Goal: Complete application form: Complete application form

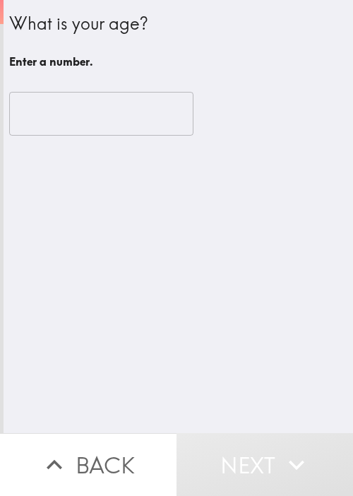
drag, startPoint x: 149, startPoint y: 310, endPoint x: 55, endPoint y: 111, distance: 219.7
click at [153, 291] on div "What is your age? Enter a number. ​" at bounding box center [179, 216] width 350 height 433
click at [37, 98] on input "number" at bounding box center [101, 114] width 184 height 44
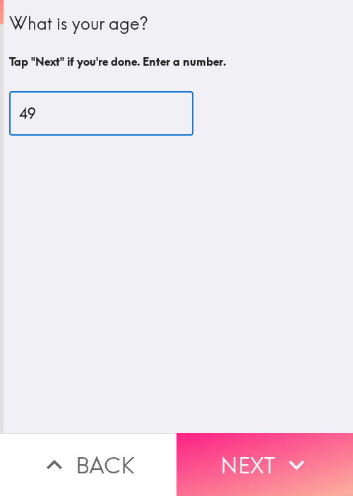
type input "49"
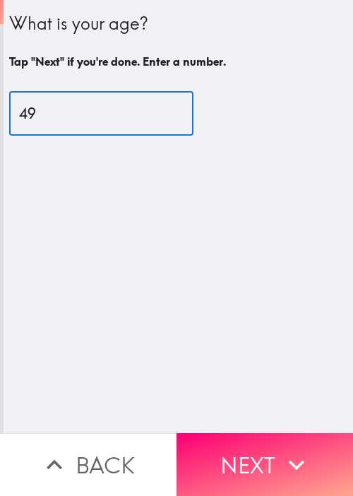
click at [261, 433] on button "Next" at bounding box center [265, 464] width 177 height 63
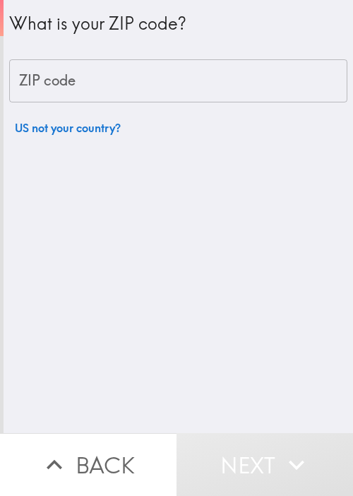
click at [145, 85] on input "ZIP code" at bounding box center [178, 81] width 339 height 44
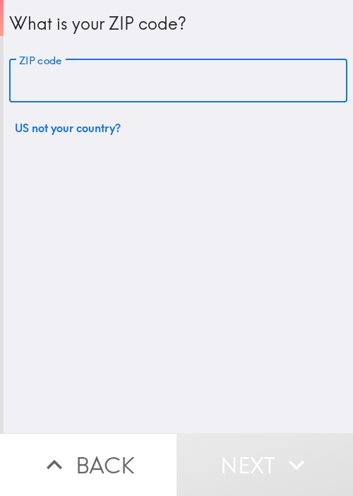
paste input "33621"
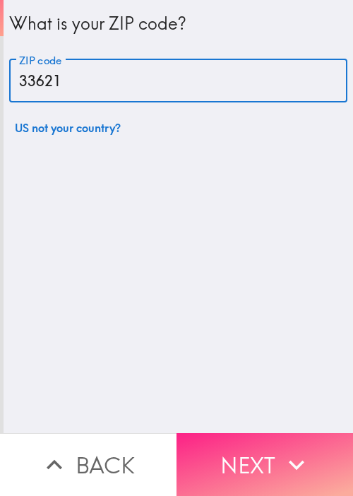
type input "33621"
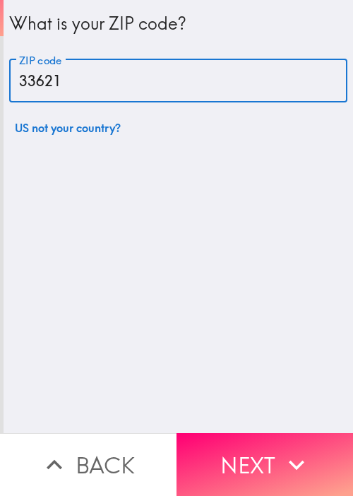
click at [262, 452] on button "Next" at bounding box center [265, 464] width 177 height 63
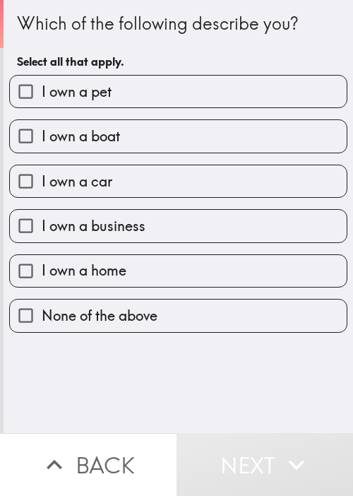
click at [148, 225] on label "I own a business" at bounding box center [178, 226] width 337 height 32
click at [42, 225] on input "I own a business" at bounding box center [26, 226] width 32 height 32
checkbox input "true"
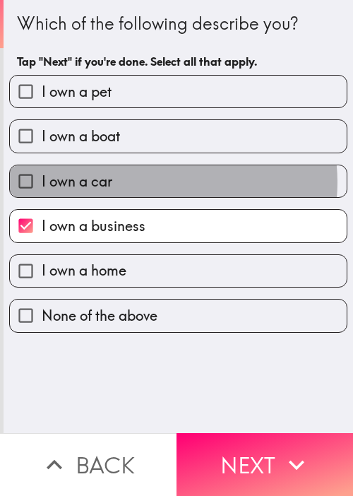
click at [153, 182] on label "I own a car" at bounding box center [178, 181] width 337 height 32
click at [42, 182] on input "I own a car" at bounding box center [26, 181] width 32 height 32
checkbox input "true"
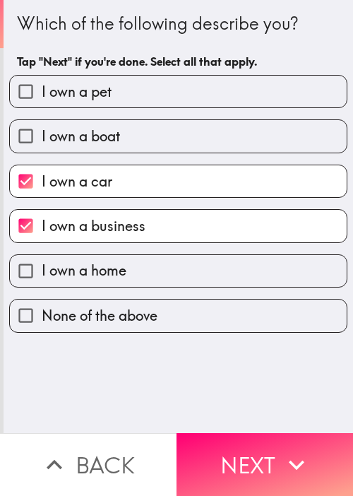
click at [165, 134] on label "I own a boat" at bounding box center [178, 136] width 337 height 32
click at [42, 134] on input "I own a boat" at bounding box center [26, 136] width 32 height 32
checkbox input "true"
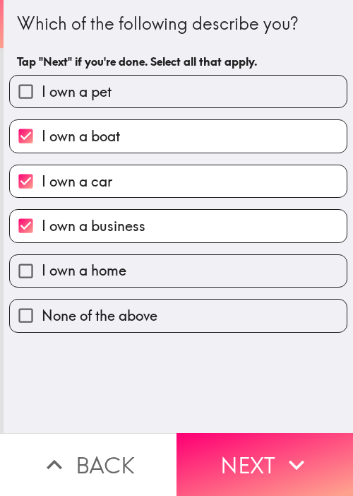
click at [174, 89] on label "I own a pet" at bounding box center [178, 92] width 337 height 32
click at [42, 89] on input "I own a pet" at bounding box center [26, 92] width 32 height 32
checkbox input "true"
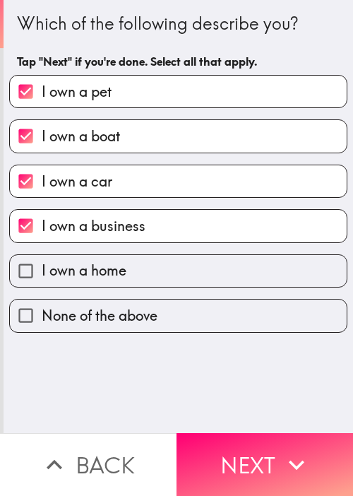
click at [113, 272] on span "I own a home" at bounding box center [84, 271] width 85 height 20
click at [42, 272] on input "I own a home" at bounding box center [26, 271] width 32 height 32
checkbox input "true"
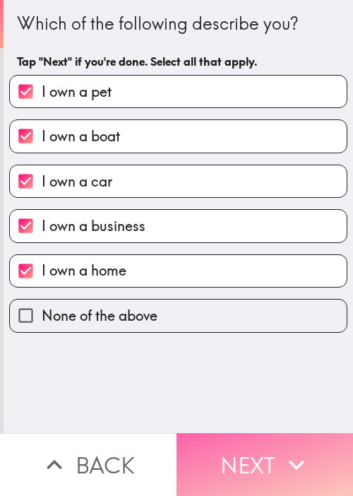
click at [245, 449] on button "Next" at bounding box center [265, 464] width 177 height 63
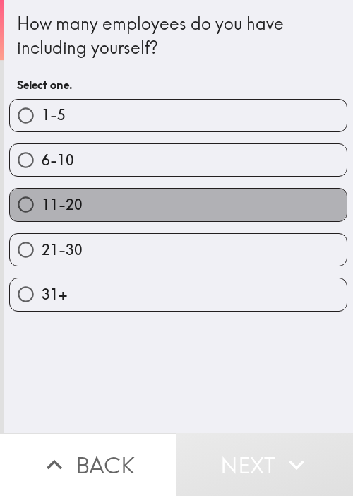
click at [217, 198] on label "11-20" at bounding box center [178, 205] width 337 height 32
click at [42, 198] on input "11-20" at bounding box center [26, 205] width 32 height 32
radio input "true"
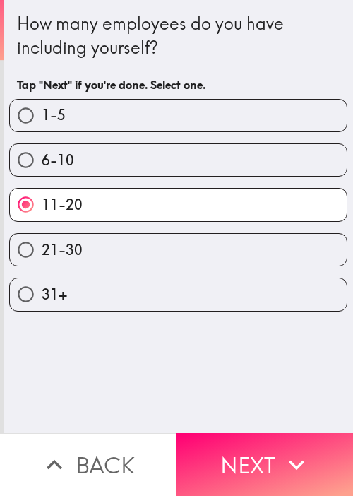
click at [192, 240] on label "21-30" at bounding box center [178, 250] width 337 height 32
click at [42, 240] on input "21-30" at bounding box center [26, 250] width 32 height 32
radio input "true"
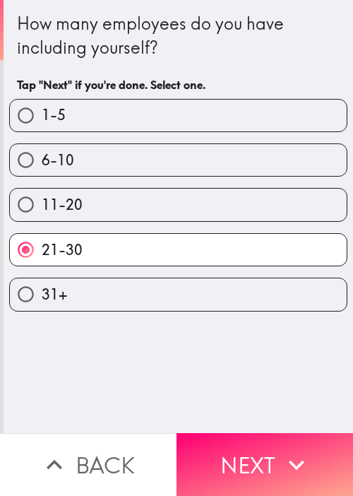
click at [180, 130] on label "1-5" at bounding box center [178, 116] width 337 height 32
click at [42, 130] on input "1-5" at bounding box center [26, 116] width 32 height 32
radio input "true"
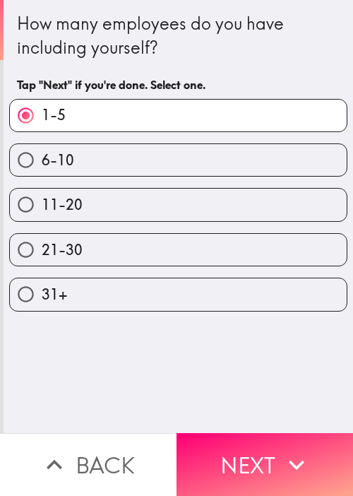
click at [130, 255] on label "21-30" at bounding box center [178, 250] width 337 height 32
click at [42, 255] on input "21-30" at bounding box center [26, 250] width 32 height 32
radio input "true"
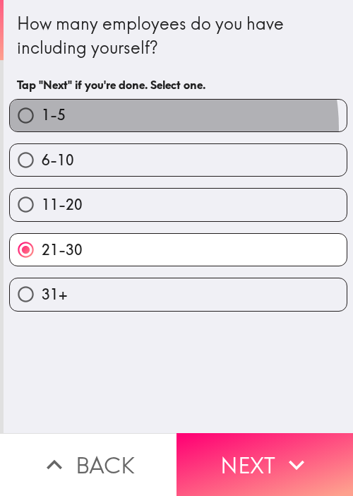
click at [134, 127] on label "1-5" at bounding box center [178, 116] width 337 height 32
click at [42, 127] on input "1-5" at bounding box center [26, 116] width 32 height 32
radio input "true"
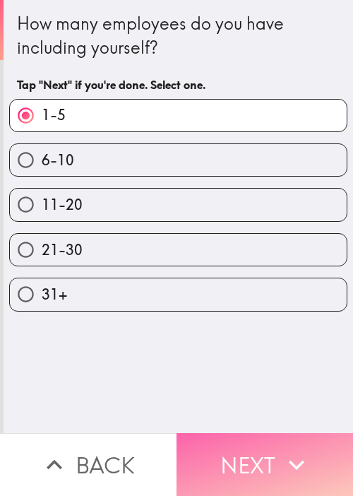
click at [232, 452] on button "Next" at bounding box center [265, 464] width 177 height 63
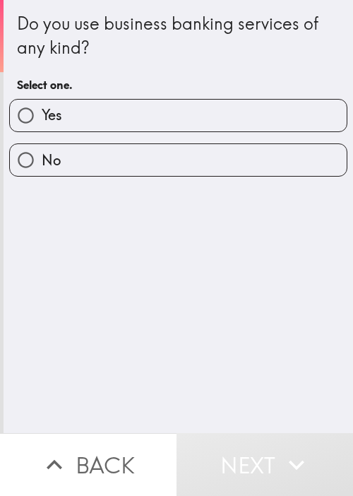
drag, startPoint x: 83, startPoint y: 132, endPoint x: 92, endPoint y: 132, distance: 9.2
click at [83, 132] on div "No" at bounding box center [173, 154] width 350 height 45
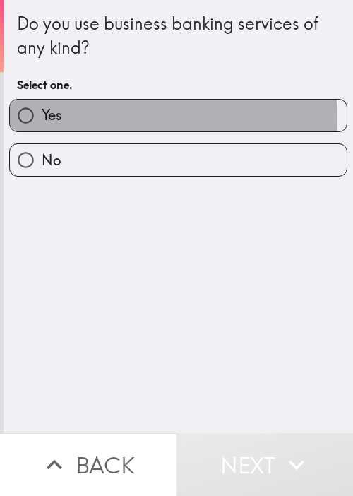
click at [127, 118] on label "Yes" at bounding box center [178, 116] width 337 height 32
click at [42, 118] on input "Yes" at bounding box center [26, 116] width 32 height 32
radio input "true"
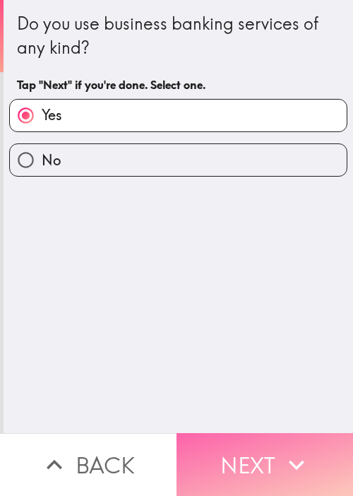
click at [246, 435] on button "Next" at bounding box center [265, 464] width 177 height 63
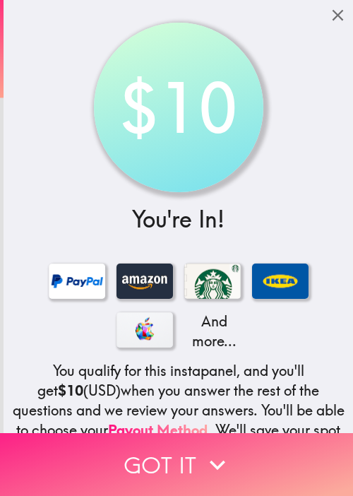
click at [141, 433] on button "Got it" at bounding box center [176, 464] width 353 height 63
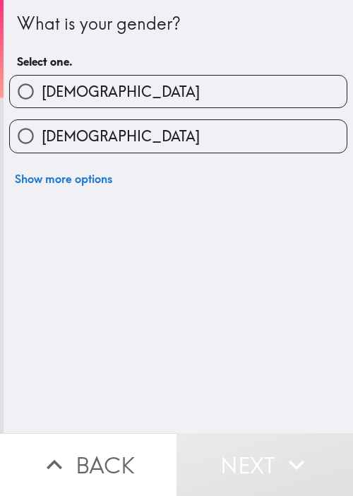
click at [116, 91] on label "[DEMOGRAPHIC_DATA]" at bounding box center [178, 92] width 337 height 32
click at [42, 91] on input "[DEMOGRAPHIC_DATA]" at bounding box center [26, 92] width 32 height 32
radio input "true"
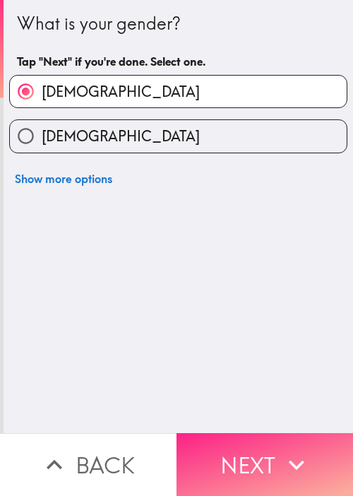
click at [241, 433] on button "Next" at bounding box center [265, 464] width 177 height 63
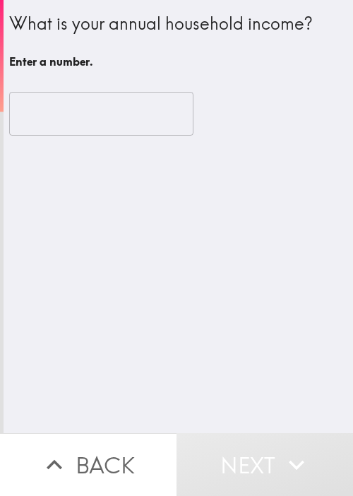
click at [232, 100] on div "​" at bounding box center [178, 114] width 339 height 44
click at [116, 113] on input "number" at bounding box center [101, 114] width 184 height 44
drag, startPoint x: 237, startPoint y: 86, endPoint x: 210, endPoint y: 96, distance: 28.6
click at [237, 86] on div "​ Enter a number." at bounding box center [178, 121] width 339 height 92
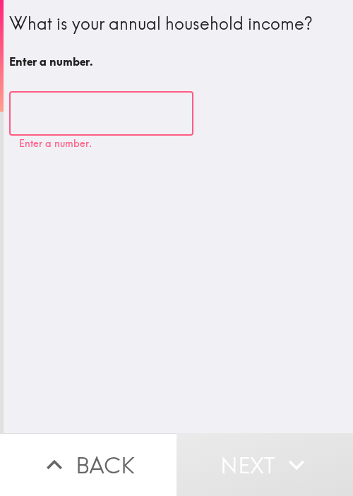
drag, startPoint x: 90, startPoint y: 119, endPoint x: 79, endPoint y: 122, distance: 11.0
click at [89, 119] on input "number" at bounding box center [101, 114] width 184 height 44
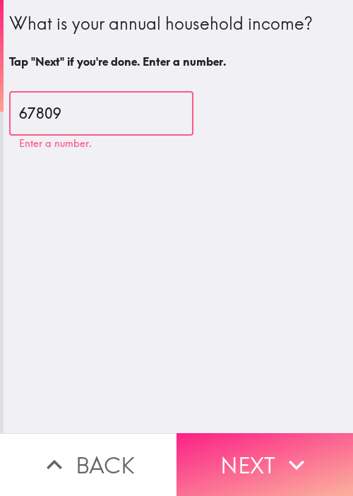
type input "67809"
drag, startPoint x: 249, startPoint y: 440, endPoint x: 230, endPoint y: 425, distance: 24.2
click at [249, 440] on button "Next" at bounding box center [265, 464] width 177 height 63
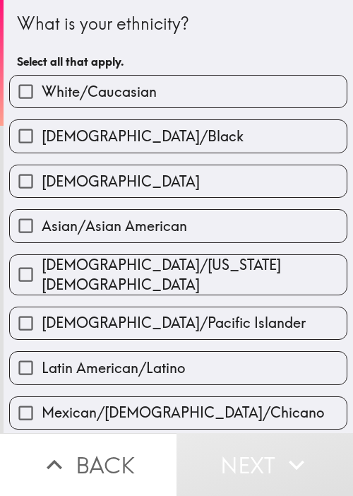
click at [305, 28] on div "What is your ethnicity?" at bounding box center [178, 24] width 323 height 24
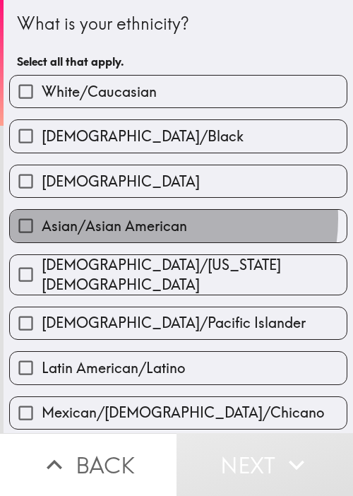
click at [161, 218] on span "Asian/Asian American" at bounding box center [115, 226] width 146 height 20
click at [42, 218] on input "Asian/Asian American" at bounding box center [26, 226] width 32 height 32
checkbox input "true"
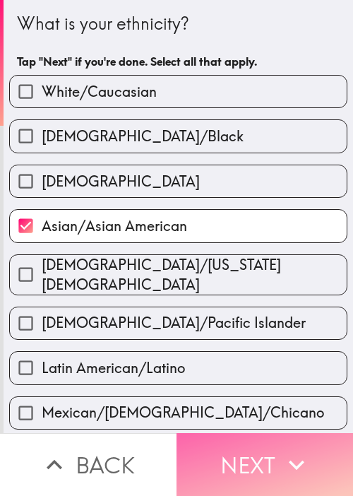
click at [235, 445] on button "Next" at bounding box center [265, 464] width 177 height 63
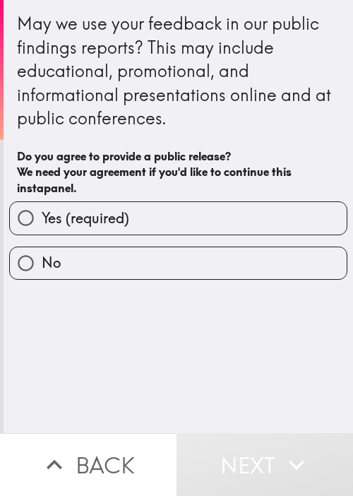
drag, startPoint x: 175, startPoint y: 95, endPoint x: 187, endPoint y: 134, distance: 41.4
click at [174, 96] on div "May we use your feedback in our public findings reports? This may include educa…" at bounding box center [178, 71] width 323 height 119
click at [140, 244] on div "Yes (required) No" at bounding box center [178, 240] width 339 height 78
click at [158, 227] on label "Yes (required)" at bounding box center [178, 218] width 337 height 32
click at [42, 227] on input "Yes (required)" at bounding box center [26, 218] width 32 height 32
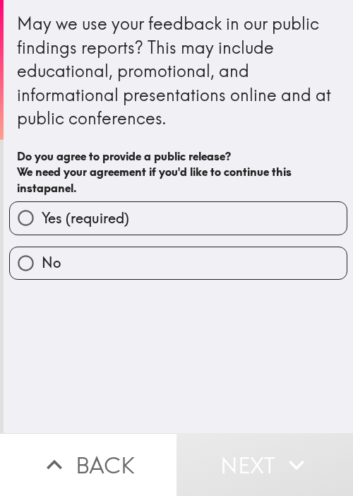
radio input "true"
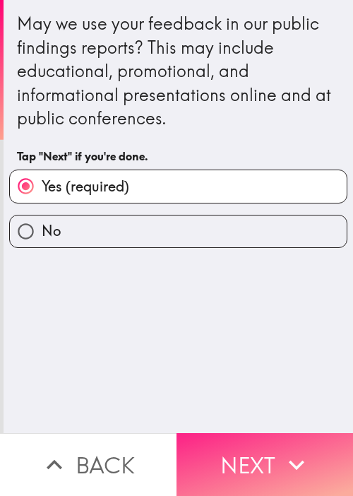
click at [263, 455] on button "Next" at bounding box center [265, 464] width 177 height 63
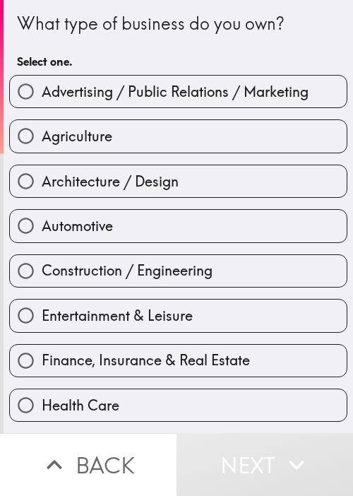
click at [257, 281] on label "Construction / Engineering" at bounding box center [178, 271] width 337 height 32
click at [42, 281] on input "Construction / Engineering" at bounding box center [26, 271] width 32 height 32
radio input "true"
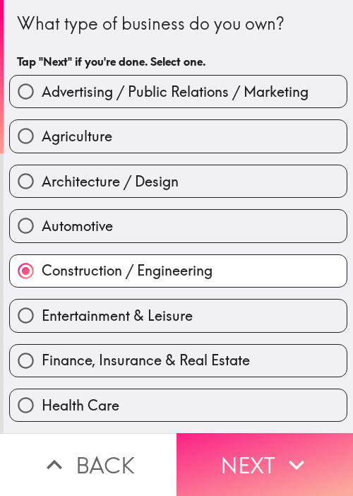
drag, startPoint x: 216, startPoint y: 454, endPoint x: 256, endPoint y: 442, distance: 42.0
click at [216, 454] on button "Next" at bounding box center [265, 464] width 177 height 63
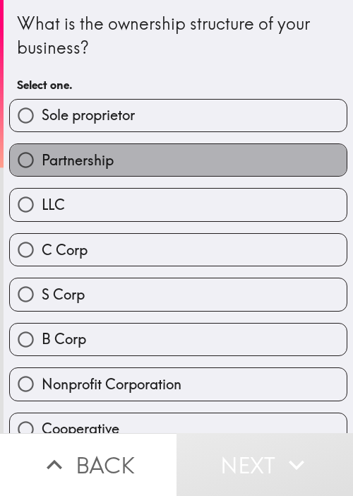
click at [195, 173] on label "Partnership" at bounding box center [178, 160] width 337 height 32
click at [42, 173] on input "Partnership" at bounding box center [26, 160] width 32 height 32
radio input "true"
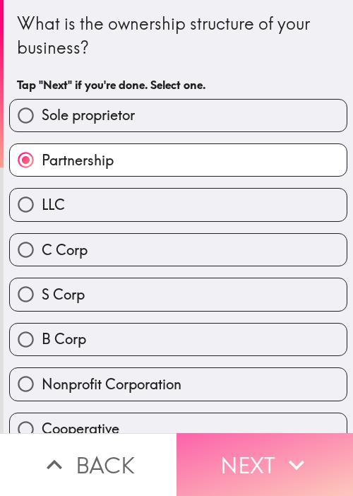
drag, startPoint x: 267, startPoint y: 453, endPoint x: 330, endPoint y: 362, distance: 110.8
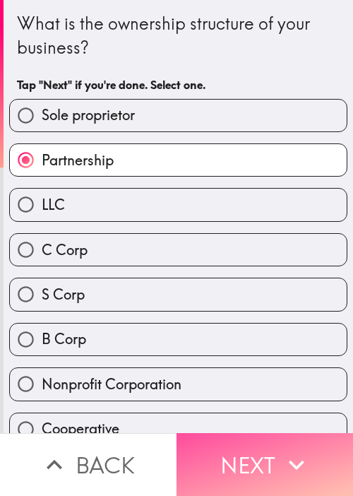
click at [268, 453] on button "Next" at bounding box center [265, 464] width 177 height 63
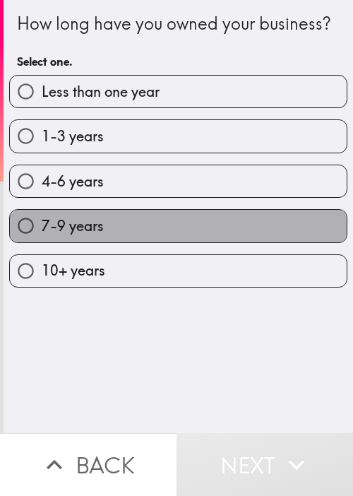
click at [206, 236] on label "7-9 years" at bounding box center [178, 226] width 337 height 32
click at [42, 236] on input "7-9 years" at bounding box center [26, 226] width 32 height 32
radio input "true"
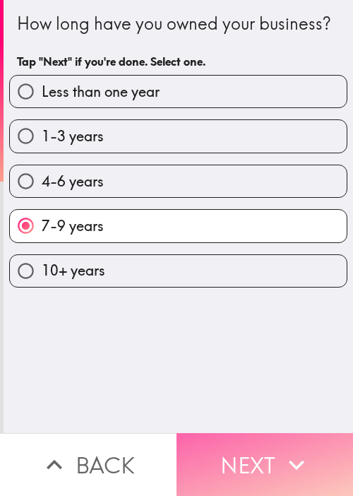
click at [243, 458] on button "Next" at bounding box center [265, 464] width 177 height 63
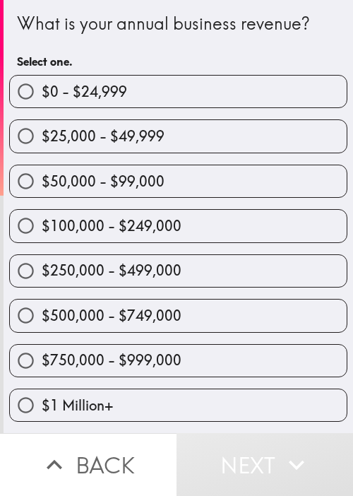
click at [247, 261] on label "$250,000 - $499,000" at bounding box center [178, 271] width 337 height 32
click at [42, 261] on input "$250,000 - $499,000" at bounding box center [26, 271] width 32 height 32
radio input "true"
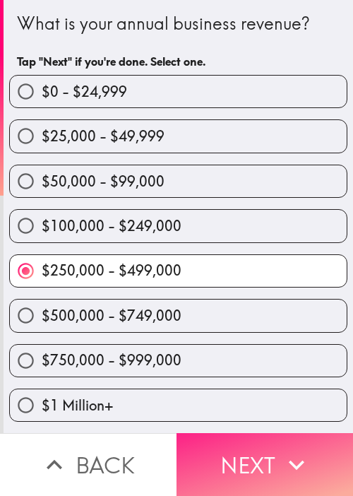
click at [250, 467] on button "Next" at bounding box center [265, 464] width 177 height 63
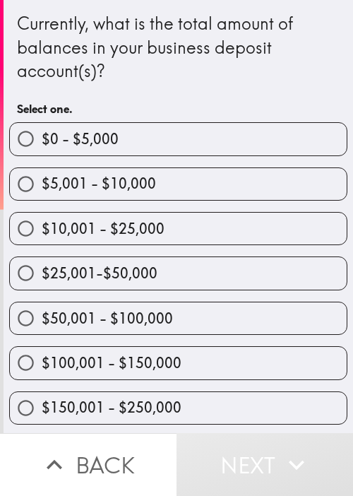
click at [210, 270] on label "$25,001-$50,000" at bounding box center [178, 273] width 337 height 32
click at [42, 270] on input "$25,001-$50,000" at bounding box center [26, 273] width 32 height 32
radio input "true"
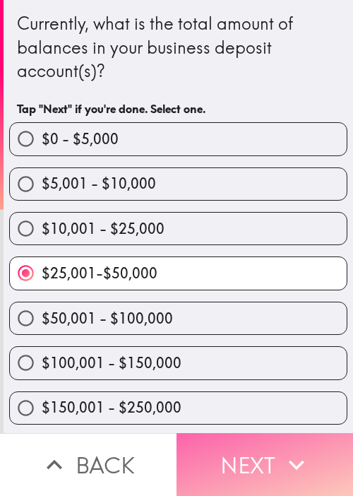
click at [257, 461] on button "Next" at bounding box center [265, 464] width 177 height 63
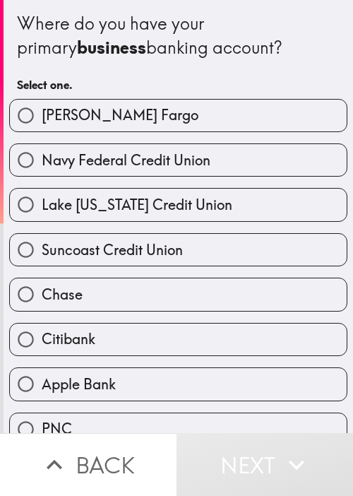
drag, startPoint x: 124, startPoint y: 221, endPoint x: 140, endPoint y: 230, distance: 18.4
click at [124, 222] on div "Suncoast Credit Union" at bounding box center [173, 244] width 350 height 45
click at [195, 204] on span "Lake [US_STATE] Credit Union" at bounding box center [137, 205] width 191 height 20
click at [42, 204] on input "Lake [US_STATE] Credit Union" at bounding box center [26, 205] width 32 height 32
radio input "true"
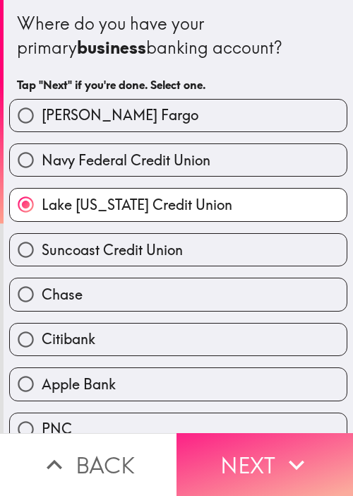
click at [277, 433] on button "Next" at bounding box center [265, 464] width 177 height 63
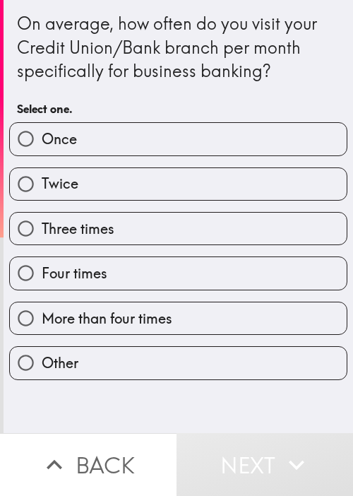
click at [93, 199] on label "Twice" at bounding box center [178, 184] width 337 height 32
click at [42, 199] on input "Twice" at bounding box center [26, 184] width 32 height 32
radio input "true"
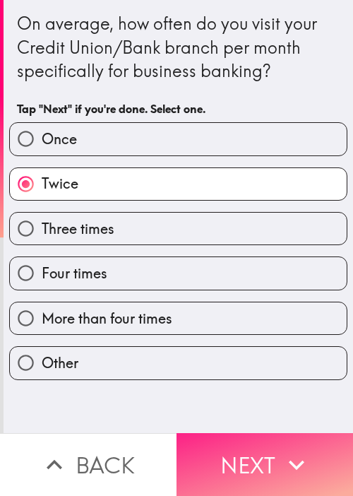
drag, startPoint x: 263, startPoint y: 450, endPoint x: 274, endPoint y: 430, distance: 23.1
click at [264, 449] on button "Next" at bounding box center [265, 464] width 177 height 63
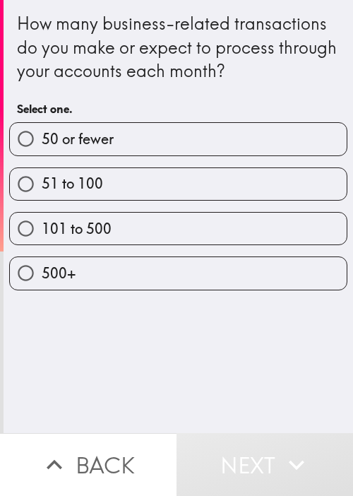
click at [57, 175] on span "51 to 100" at bounding box center [72, 184] width 61 height 20
click at [42, 175] on input "51 to 100" at bounding box center [26, 184] width 32 height 32
radio input "true"
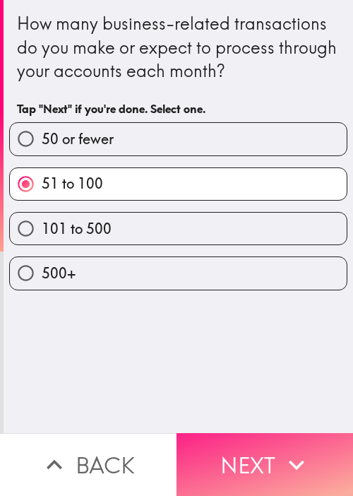
drag, startPoint x: 300, startPoint y: 470, endPoint x: 280, endPoint y: 448, distance: 30.0
click at [300, 468] on button "Next" at bounding box center [265, 464] width 177 height 63
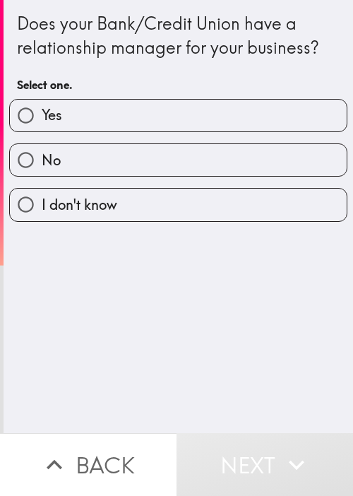
click at [204, 51] on div "Does your Bank/Credit Union have a relationship manager for your business?" at bounding box center [178, 35] width 323 height 47
click at [87, 17] on div "Does your Bank/Credit Union have a relationship manager for your business?" at bounding box center [178, 35] width 323 height 47
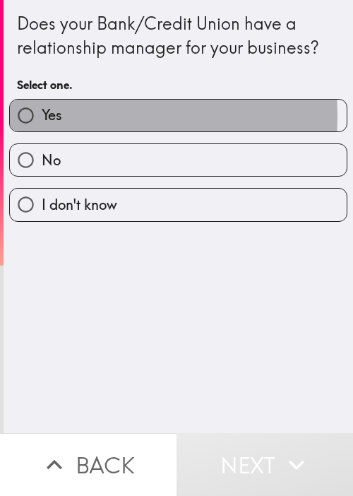
click at [42, 116] on span "Yes" at bounding box center [52, 115] width 20 height 20
click at [39, 116] on input "Yes" at bounding box center [26, 116] width 32 height 32
radio input "true"
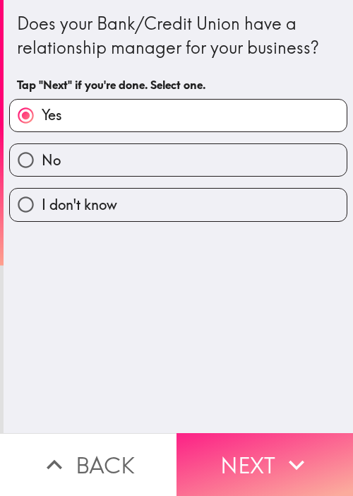
click at [269, 452] on button "Next" at bounding box center [265, 464] width 177 height 63
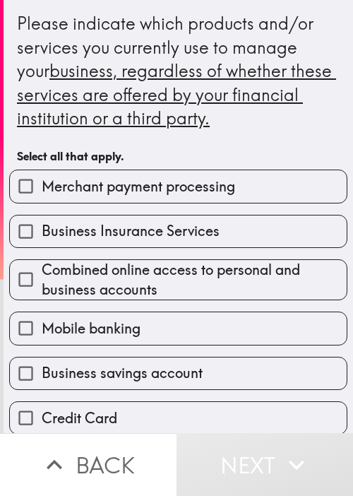
drag, startPoint x: 88, startPoint y: 237, endPoint x: 98, endPoint y: 244, distance: 12.7
click at [88, 237] on span "Business Insurance Services" at bounding box center [131, 231] width 178 height 20
click at [42, 237] on input "Business Insurance Services" at bounding box center [26, 232] width 32 height 32
checkbox input "true"
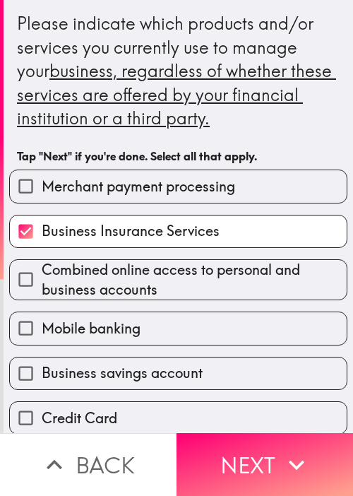
click at [158, 189] on span "Merchant payment processing" at bounding box center [139, 187] width 194 height 20
click at [42, 189] on input "Merchant payment processing" at bounding box center [26, 186] width 32 height 32
checkbox input "true"
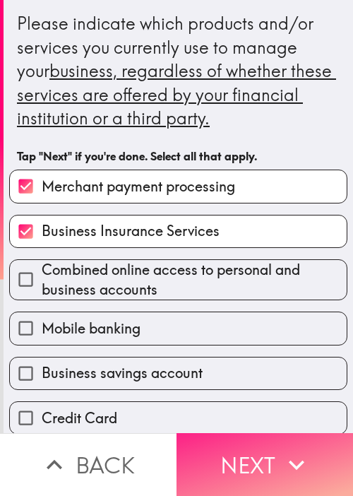
click at [239, 456] on button "Next" at bounding box center [265, 464] width 177 height 63
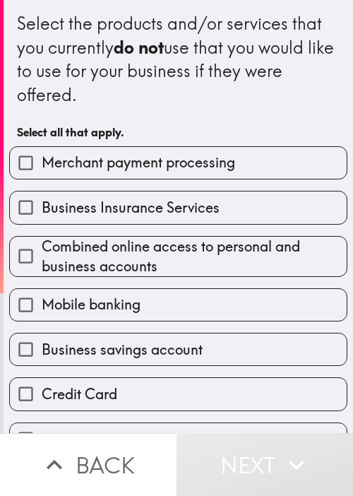
click at [17, 101] on div "Select the products and/or services that you currently do not use that you woul…" at bounding box center [178, 59] width 323 height 95
click at [194, 286] on div "Mobile banking" at bounding box center [173, 299] width 350 height 45
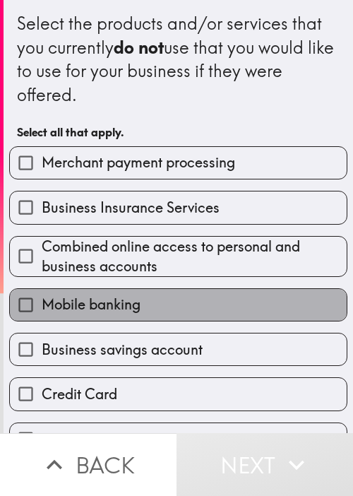
click at [216, 290] on label "Mobile banking" at bounding box center [178, 305] width 337 height 32
click at [42, 290] on input "Mobile banking" at bounding box center [26, 305] width 32 height 32
checkbox input "true"
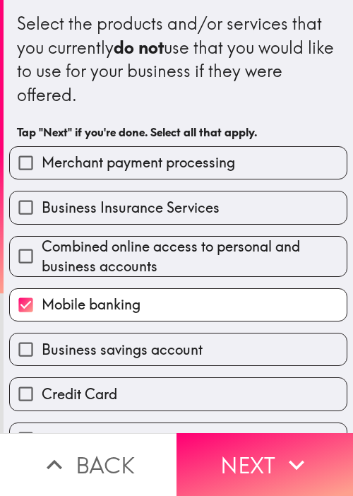
click at [223, 241] on span "Combined online access to personal and business accounts" at bounding box center [194, 257] width 305 height 40
click at [42, 241] on input "Combined online access to personal and business accounts" at bounding box center [26, 256] width 32 height 32
checkbox input "true"
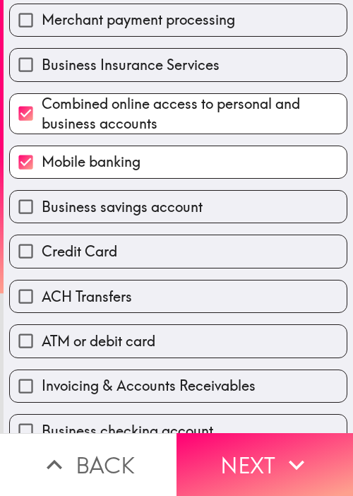
scroll to position [212, 0]
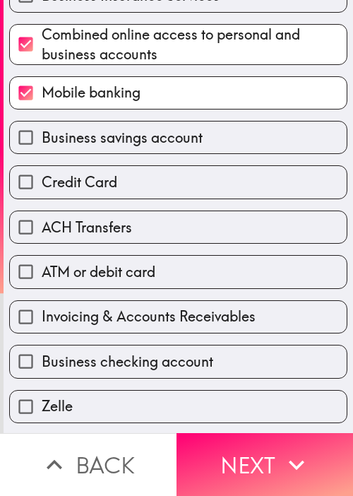
click at [170, 292] on div "Invoicing & Accounts Receivables" at bounding box center [173, 311] width 350 height 45
click at [198, 285] on label "ATM or debit card" at bounding box center [178, 272] width 337 height 32
click at [42, 285] on input "ATM or debit card" at bounding box center [26, 272] width 32 height 32
checkbox input "true"
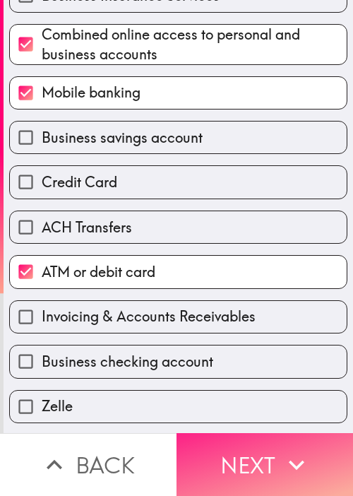
drag, startPoint x: 221, startPoint y: 478, endPoint x: 242, endPoint y: 452, distance: 33.7
click at [223, 476] on button "Next" at bounding box center [265, 464] width 177 height 63
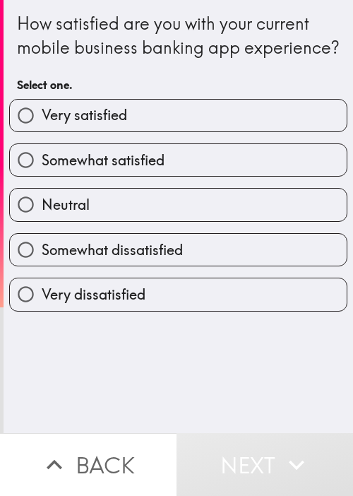
click at [127, 221] on label "Neutral" at bounding box center [178, 205] width 337 height 32
click at [42, 221] on input "Neutral" at bounding box center [26, 205] width 32 height 32
radio input "true"
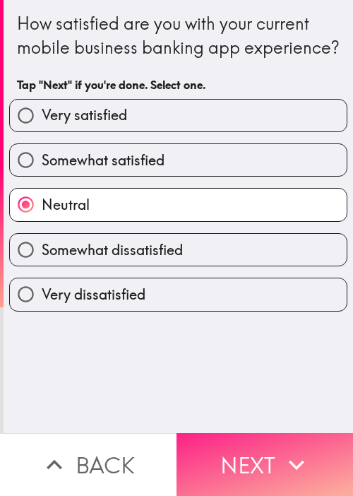
click at [213, 443] on button "Next" at bounding box center [265, 464] width 177 height 63
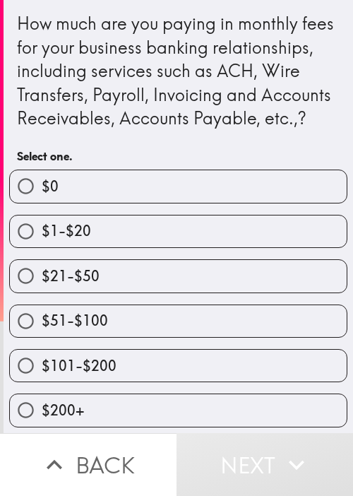
click at [211, 272] on div "$21-$50" at bounding box center [173, 270] width 350 height 45
click at [220, 247] on label "$1-$20" at bounding box center [178, 232] width 337 height 32
click at [42, 247] on input "$1-$20" at bounding box center [26, 232] width 32 height 32
radio input "true"
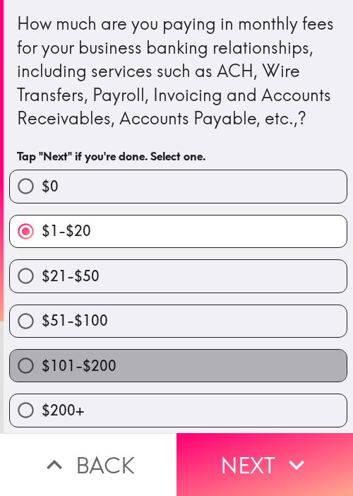
click at [195, 377] on label "$101-$200" at bounding box center [178, 366] width 337 height 32
click at [42, 377] on input "$101-$200" at bounding box center [26, 366] width 32 height 32
radio input "true"
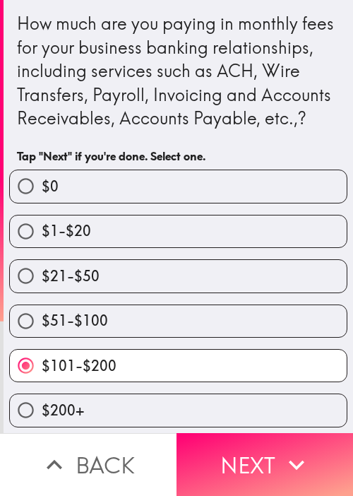
drag, startPoint x: 249, startPoint y: 442, endPoint x: 353, endPoint y: 333, distance: 150.5
click at [249, 442] on button "Next" at bounding box center [265, 464] width 177 height 63
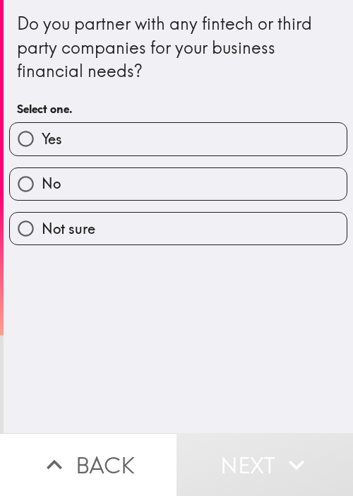
drag, startPoint x: 30, startPoint y: 333, endPoint x: 40, endPoint y: 297, distance: 37.4
click at [30, 333] on div "Do you partner with any fintech or third party companies for your business fina…" at bounding box center [179, 216] width 350 height 433
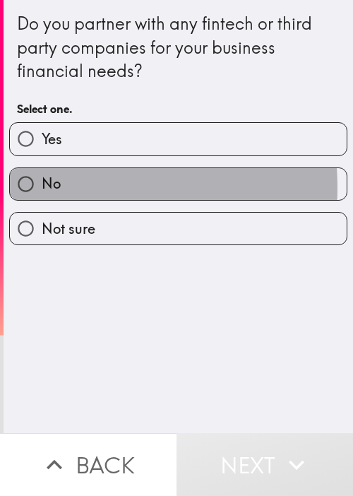
click at [79, 187] on label "No" at bounding box center [178, 184] width 337 height 32
click at [42, 187] on input "No" at bounding box center [26, 184] width 32 height 32
radio input "true"
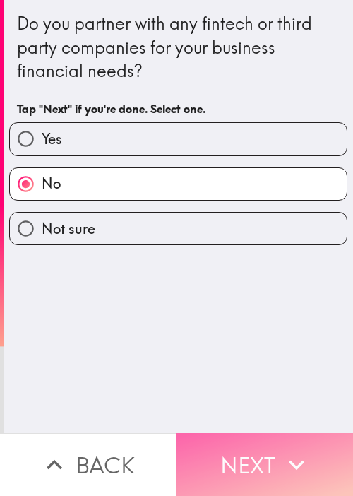
click at [259, 443] on button "Next" at bounding box center [265, 464] width 177 height 63
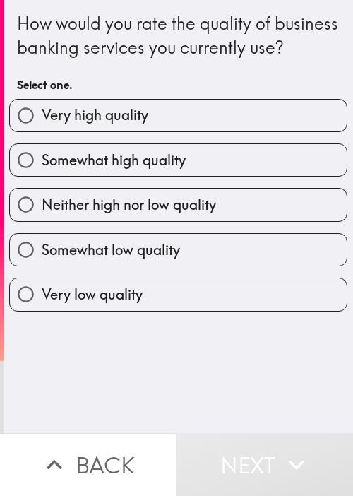
drag, startPoint x: 76, startPoint y: 58, endPoint x: 85, endPoint y: 46, distance: 14.7
click at [76, 58] on div "How would you rate the quality of business banking services you currently use?" at bounding box center [178, 35] width 323 height 47
click at [249, 52] on div "How would you rate the quality of business banking services you currently use?" at bounding box center [178, 35] width 323 height 47
drag, startPoint x: 153, startPoint y: 160, endPoint x: 155, endPoint y: 170, distance: 9.4
click at [153, 162] on div "Somewhat high quality" at bounding box center [173, 154] width 350 height 45
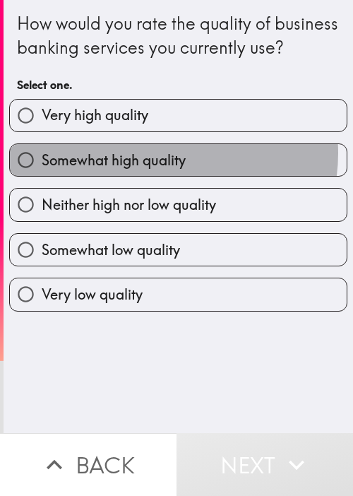
click at [155, 170] on span "Somewhat high quality" at bounding box center [114, 161] width 144 height 20
click at [42, 176] on input "Somewhat high quality" at bounding box center [26, 160] width 32 height 32
radio input "true"
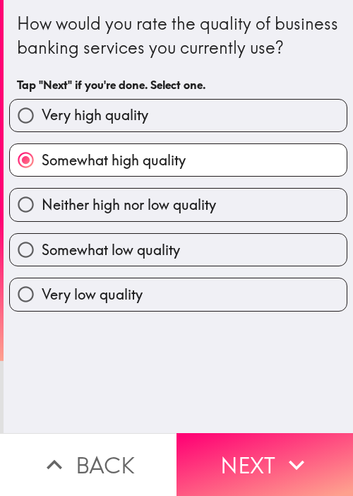
click at [276, 373] on div "How would you rate the quality of business banking services you currently use? …" at bounding box center [179, 216] width 350 height 433
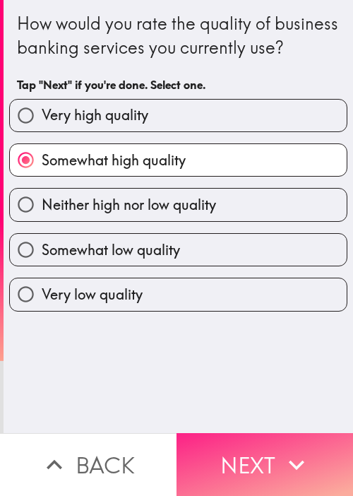
click at [249, 443] on button "Next" at bounding box center [265, 464] width 177 height 63
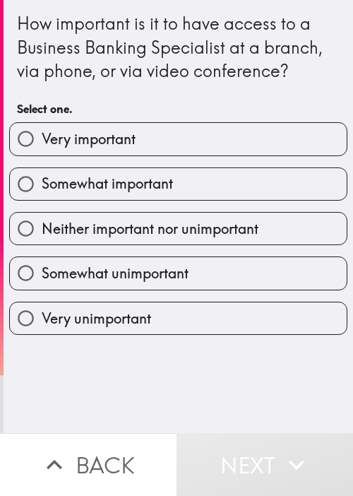
click at [224, 385] on div "How important is it to have access to a Business Banking Specialist at a branch…" at bounding box center [179, 216] width 350 height 433
click at [206, 247] on div "Somewhat unimportant" at bounding box center [173, 267] width 350 height 45
click at [223, 177] on label "Somewhat important" at bounding box center [178, 184] width 337 height 32
click at [42, 177] on input "Somewhat important" at bounding box center [26, 184] width 32 height 32
radio input "true"
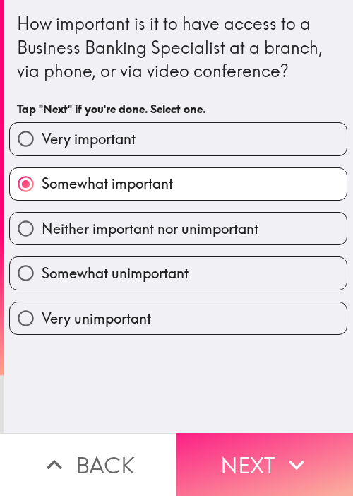
click at [281, 469] on icon "button" at bounding box center [296, 464] width 31 height 31
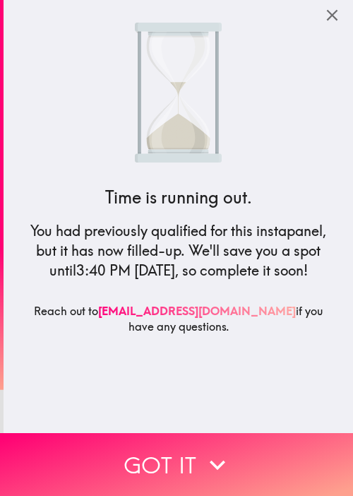
click at [77, 481] on button "Got it" at bounding box center [176, 464] width 353 height 63
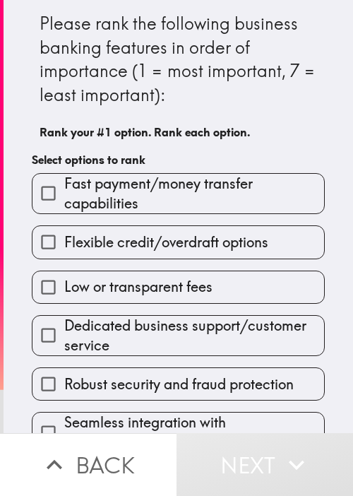
click at [195, 273] on label "Low or transparent fees" at bounding box center [179, 287] width 292 height 32
click at [64, 273] on input "Low or transparent fees" at bounding box center [49, 287] width 32 height 32
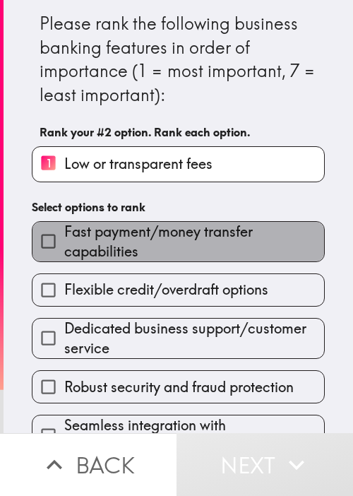
click at [201, 222] on span "Fast payment/money transfer capabilities" at bounding box center [194, 242] width 260 height 40
click at [64, 225] on input "Fast payment/money transfer capabilities" at bounding box center [49, 241] width 32 height 32
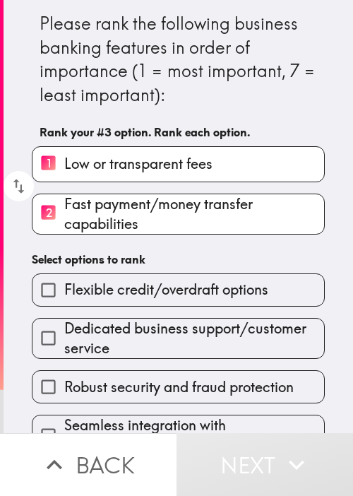
click at [203, 268] on div "Flexible credit/overdraft options" at bounding box center [172, 284] width 305 height 45
click at [189, 329] on span "Dedicated business support/customer service" at bounding box center [194, 339] width 260 height 40
click at [64, 329] on input "Dedicated business support/customer service" at bounding box center [49, 338] width 32 height 32
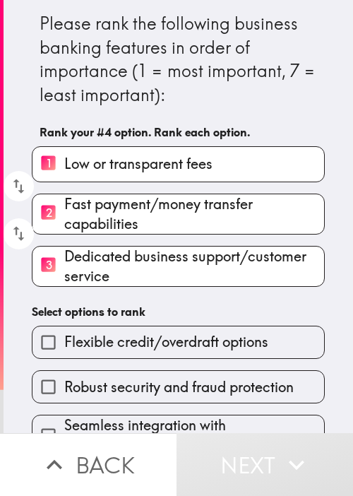
drag, startPoint x: 165, startPoint y: 361, endPoint x: 173, endPoint y: 401, distance: 40.5
click at [165, 363] on div "Robust security and fraud protection" at bounding box center [172, 381] width 305 height 45
click at [172, 404] on div "Seamless integration with accounting/fintech tools" at bounding box center [172, 430] width 305 height 52
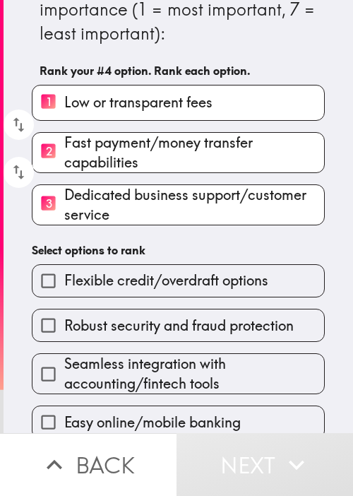
scroll to position [76, 0]
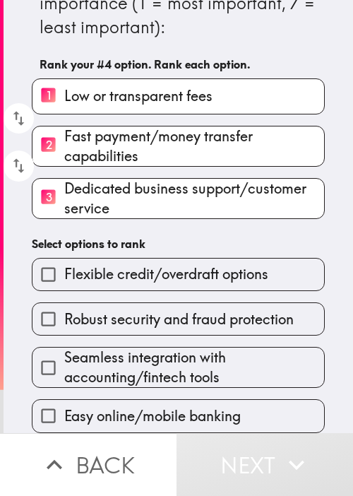
click at [189, 336] on div "Seamless integration with accounting/fintech tools" at bounding box center [172, 362] width 305 height 52
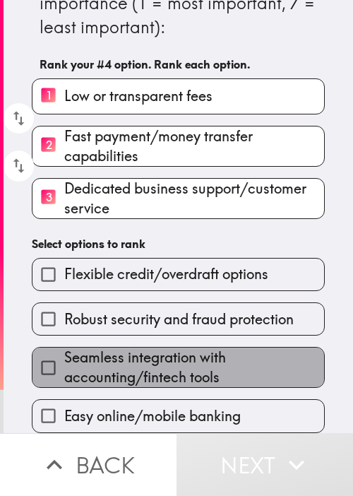
click at [184, 377] on span "Seamless integration with accounting/fintech tools" at bounding box center [194, 368] width 260 height 40
click at [64, 377] on input "Seamless integration with accounting/fintech tools" at bounding box center [49, 368] width 32 height 32
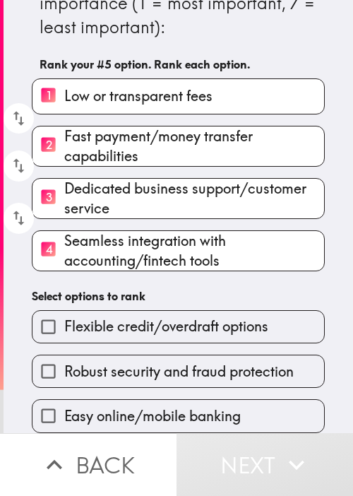
click at [191, 331] on label "Flexible credit/overdraft options" at bounding box center [179, 327] width 292 height 32
click at [64, 331] on input "Flexible credit/overdraft options" at bounding box center [49, 327] width 32 height 32
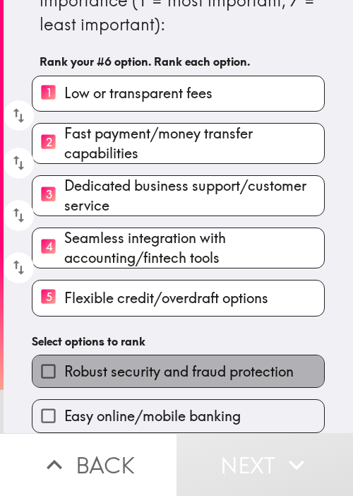
click at [184, 363] on span "Robust security and fraud protection" at bounding box center [179, 372] width 230 height 20
click at [64, 363] on input "Robust security and fraud protection" at bounding box center [49, 371] width 32 height 32
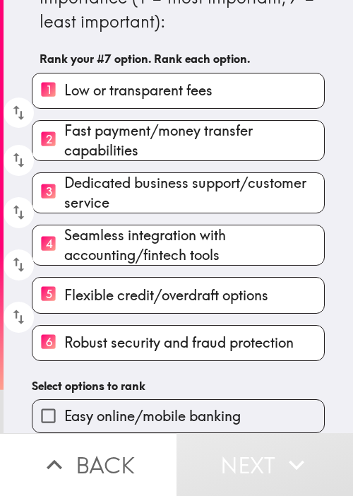
drag, startPoint x: 155, startPoint y: 394, endPoint x: 163, endPoint y: 398, distance: 8.9
click at [155, 393] on div "Easy online/mobile banking" at bounding box center [172, 410] width 305 height 45
click at [164, 408] on span "Easy online/mobile banking" at bounding box center [152, 416] width 177 height 20
click at [64, 408] on input "Easy online/mobile banking" at bounding box center [49, 416] width 32 height 32
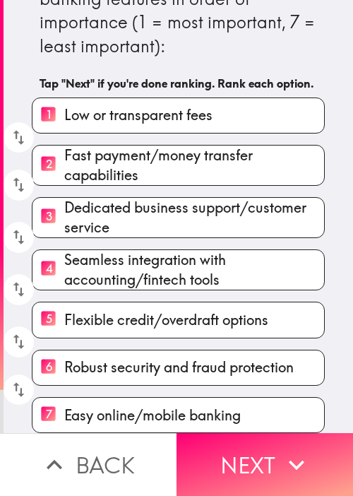
scroll to position [74, 0]
drag, startPoint x: 240, startPoint y: 449, endPoint x: 92, endPoint y: 396, distance: 157.4
click at [240, 446] on button "Next" at bounding box center [265, 464] width 177 height 63
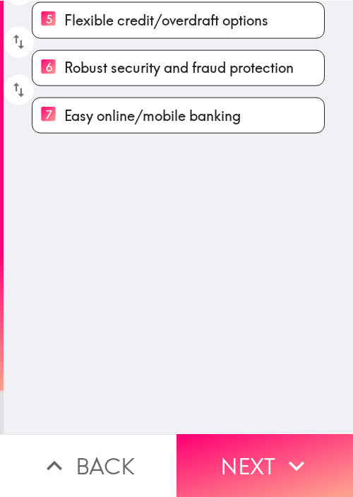
scroll to position [0, 0]
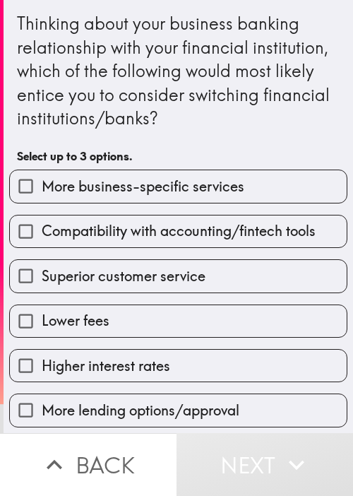
click at [233, 315] on label "Lower fees" at bounding box center [178, 321] width 337 height 32
click at [42, 315] on input "Lower fees" at bounding box center [26, 321] width 32 height 32
checkbox input "true"
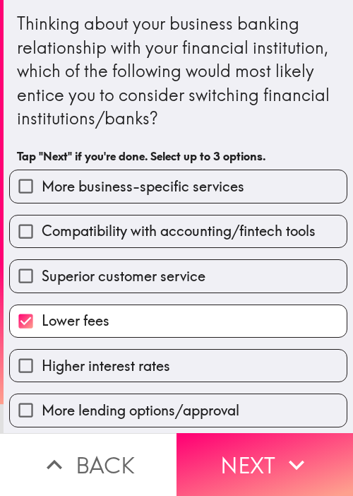
click at [217, 248] on div "Superior customer service" at bounding box center [173, 270] width 350 height 45
click at [218, 213] on div "Compatibility with accounting/fintech tools" at bounding box center [173, 226] width 350 height 45
click at [225, 170] on div "More business-specific services" at bounding box center [178, 186] width 339 height 33
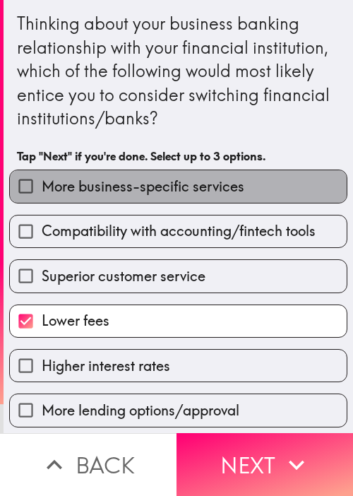
click at [223, 190] on span "More business-specific services" at bounding box center [143, 187] width 203 height 20
click at [42, 190] on input "More business-specific services" at bounding box center [26, 186] width 32 height 32
checkbox input "true"
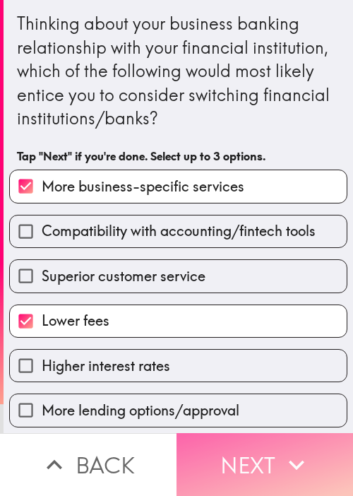
drag, startPoint x: 263, startPoint y: 471, endPoint x: 182, endPoint y: 377, distance: 124.3
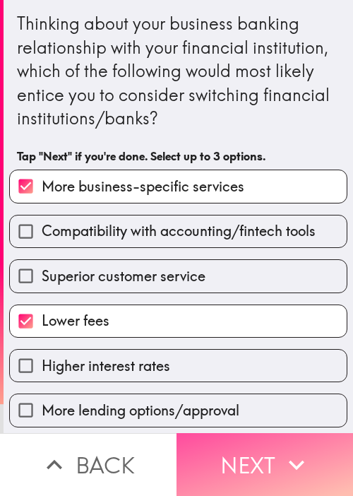
click at [263, 471] on button "Next" at bounding box center [265, 464] width 177 height 63
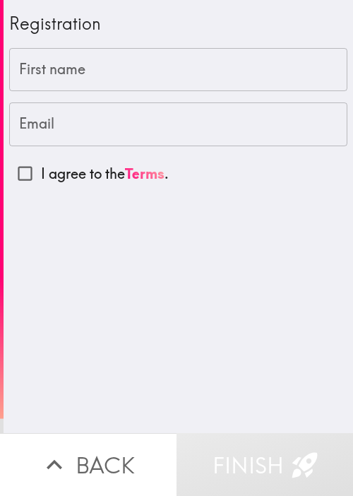
click at [223, 331] on div "Registration First name First name Email Email I agree to the Terms ." at bounding box center [179, 216] width 350 height 433
click at [45, 69] on input "First name" at bounding box center [178, 70] width 339 height 44
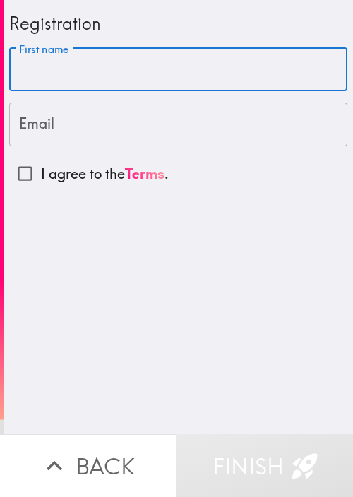
click at [70, 72] on input "First name" at bounding box center [178, 70] width 339 height 44
paste input "[PERSON_NAME]"
type input "[PERSON_NAME]"
click at [20, 177] on input "I agree to the Terms ." at bounding box center [25, 174] width 32 height 32
checkbox input "true"
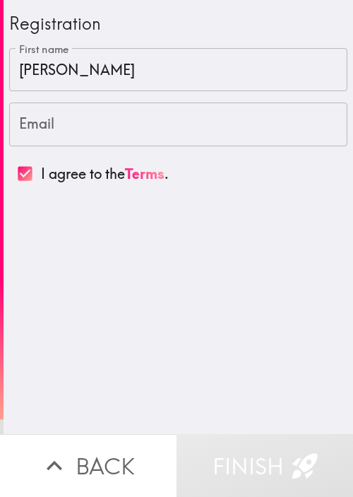
click at [93, 112] on input "Email" at bounding box center [178, 124] width 339 height 44
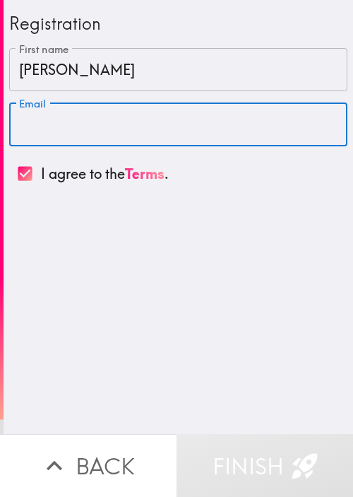
paste input "[EMAIL_ADDRESS][DOMAIN_NAME]"
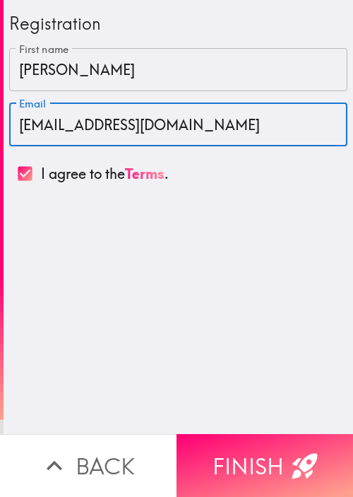
type input "[EMAIL_ADDRESS][DOMAIN_NAME]"
click at [292, 462] on icon "button" at bounding box center [304, 465] width 25 height 25
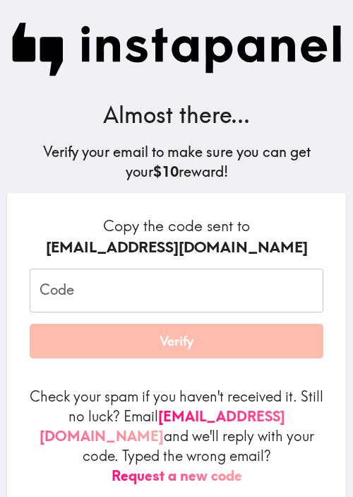
click at [151, 294] on input "Code" at bounding box center [177, 291] width 294 height 44
paste input "7eU_5Ua_Apk"
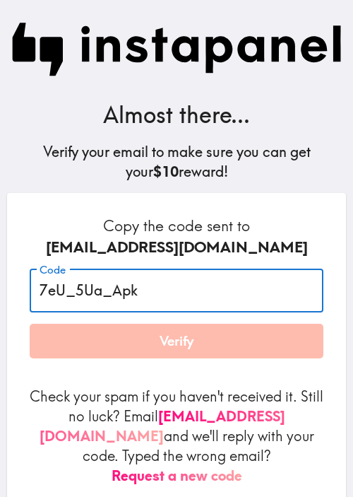
type input "7eU_5Ua_Apk"
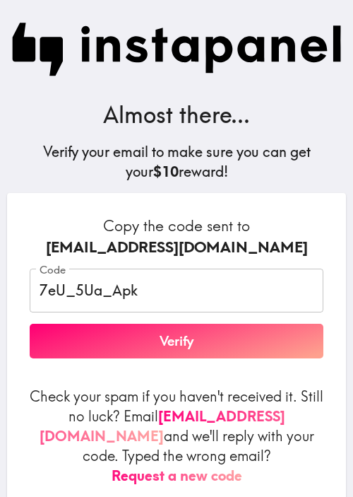
click at [249, 214] on div "Copy the code sent to [EMAIL_ADDRESS][DOMAIN_NAME] Code 7eU_5Ua_Apk Code Verify…" at bounding box center [176, 356] width 339 height 327
click at [225, 342] on button "Verify" at bounding box center [177, 341] width 294 height 35
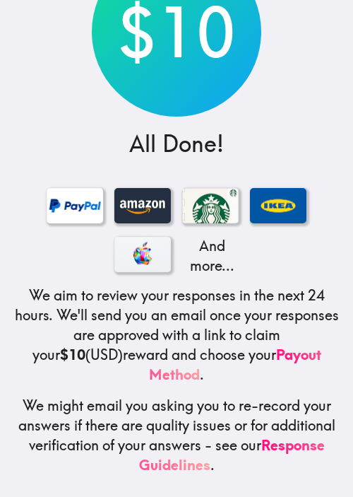
scroll to position [154, 0]
